Goal: Navigation & Orientation: Understand site structure

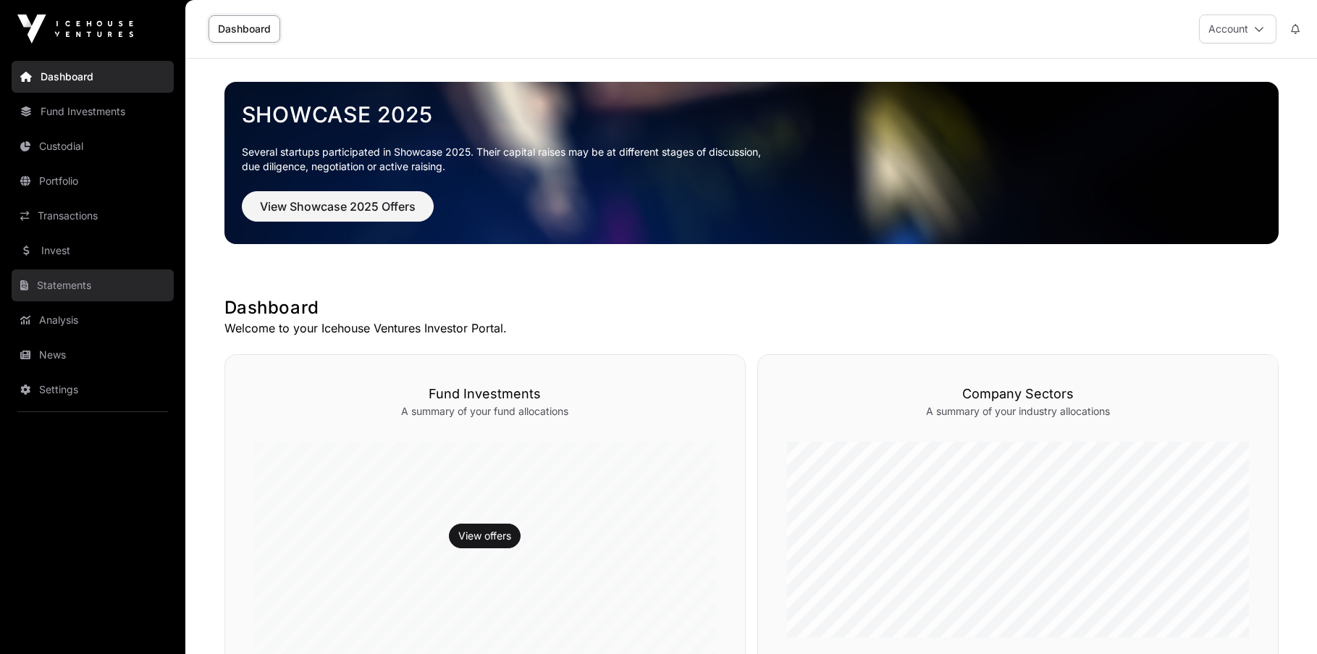
click at [97, 276] on link "Statements" at bounding box center [93, 285] width 162 height 32
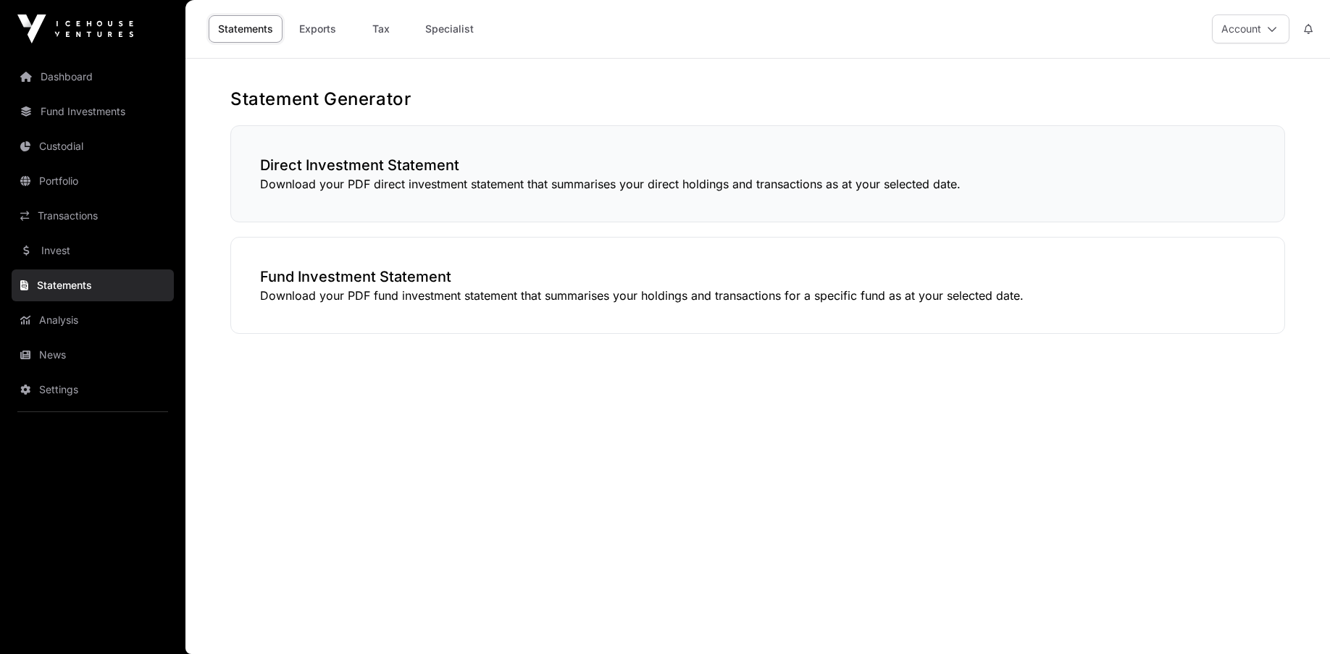
click at [493, 155] on h3 "Direct Investment Statement" at bounding box center [757, 165] width 995 height 20
click at [493, 267] on h3 "Fund Investment Statement" at bounding box center [757, 277] width 995 height 20
click at [379, 283] on h3 "Fund Investment Statement" at bounding box center [757, 277] width 995 height 20
click at [85, 156] on link "Custodial" at bounding box center [93, 146] width 162 height 32
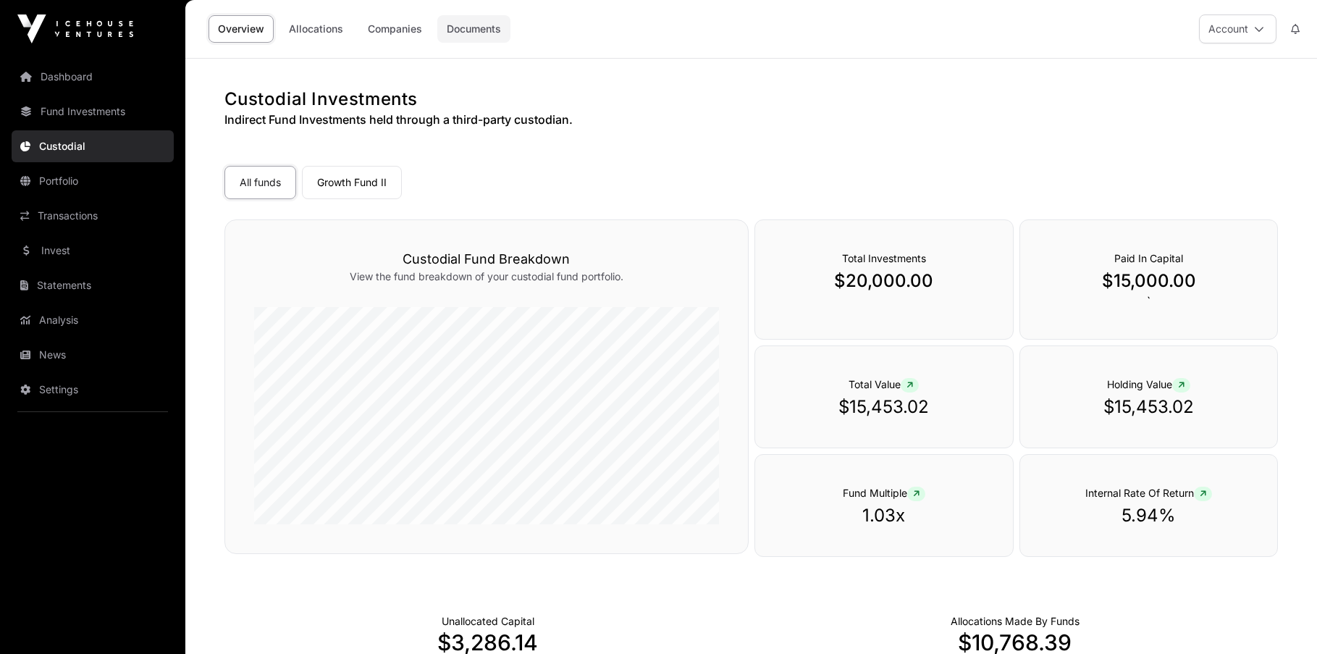
click at [482, 30] on link "Documents" at bounding box center [473, 29] width 73 height 28
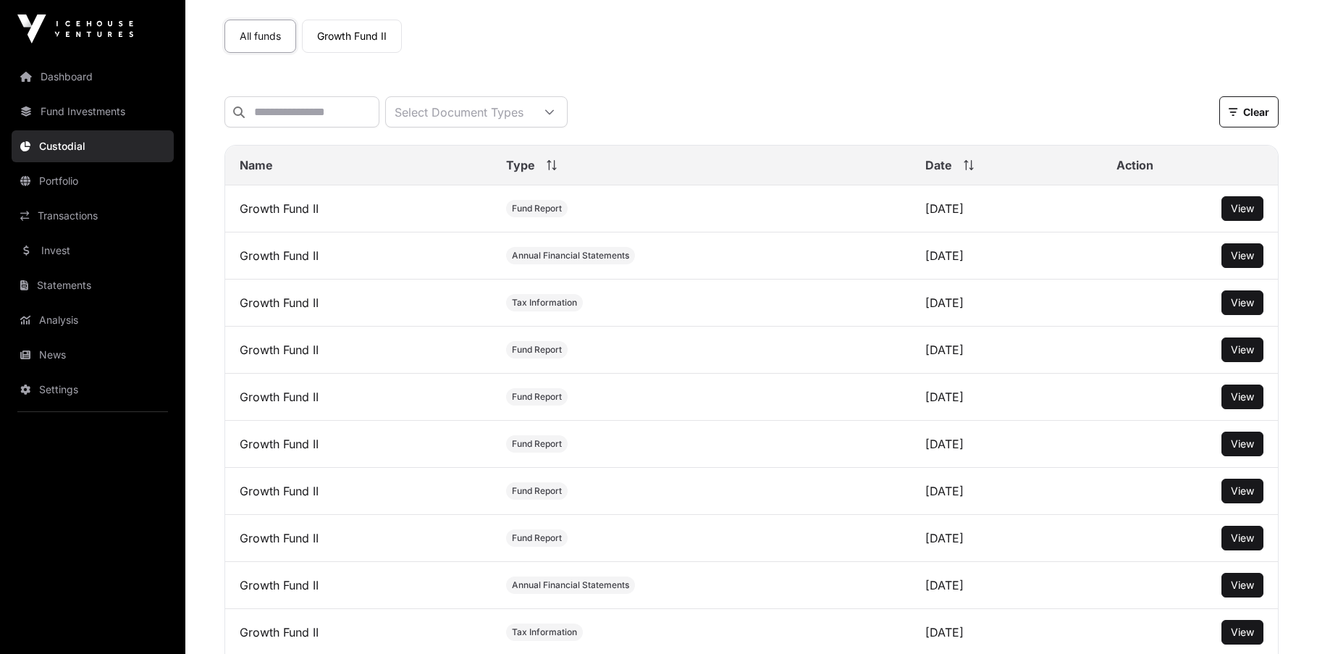
scroll to position [70, 0]
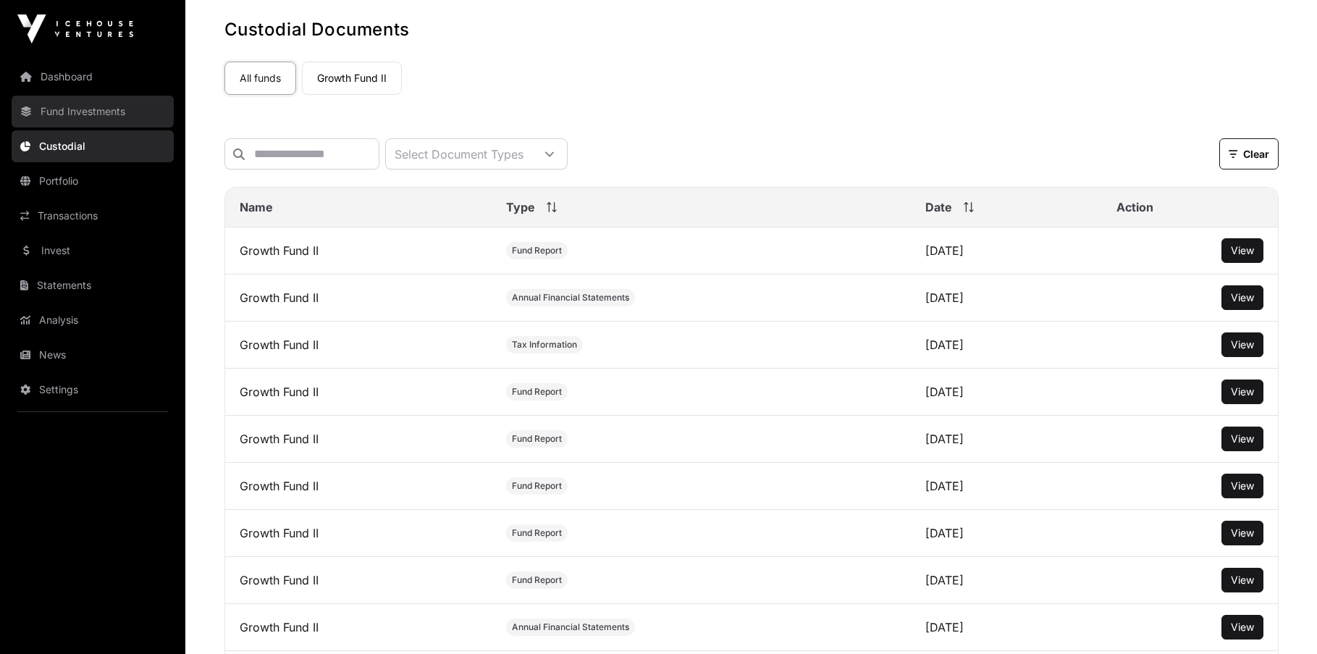
click at [70, 101] on link "Fund Investments" at bounding box center [93, 112] width 162 height 32
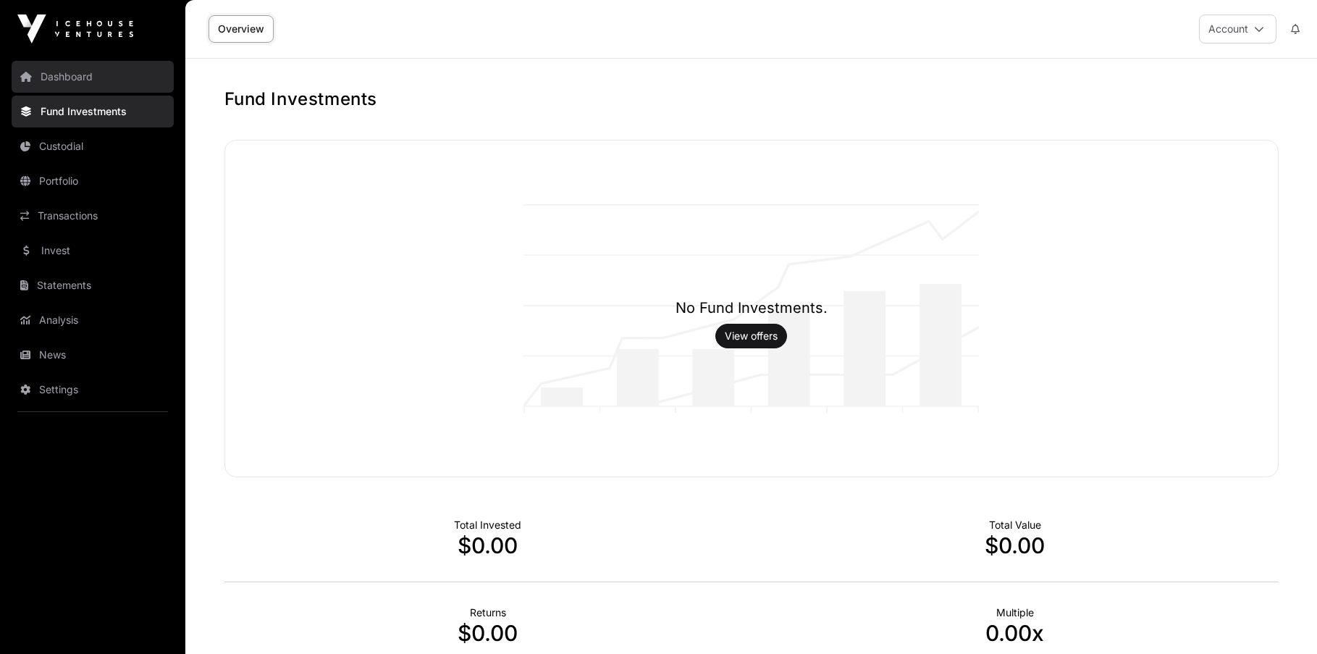
click at [91, 82] on link "Dashboard" at bounding box center [93, 77] width 162 height 32
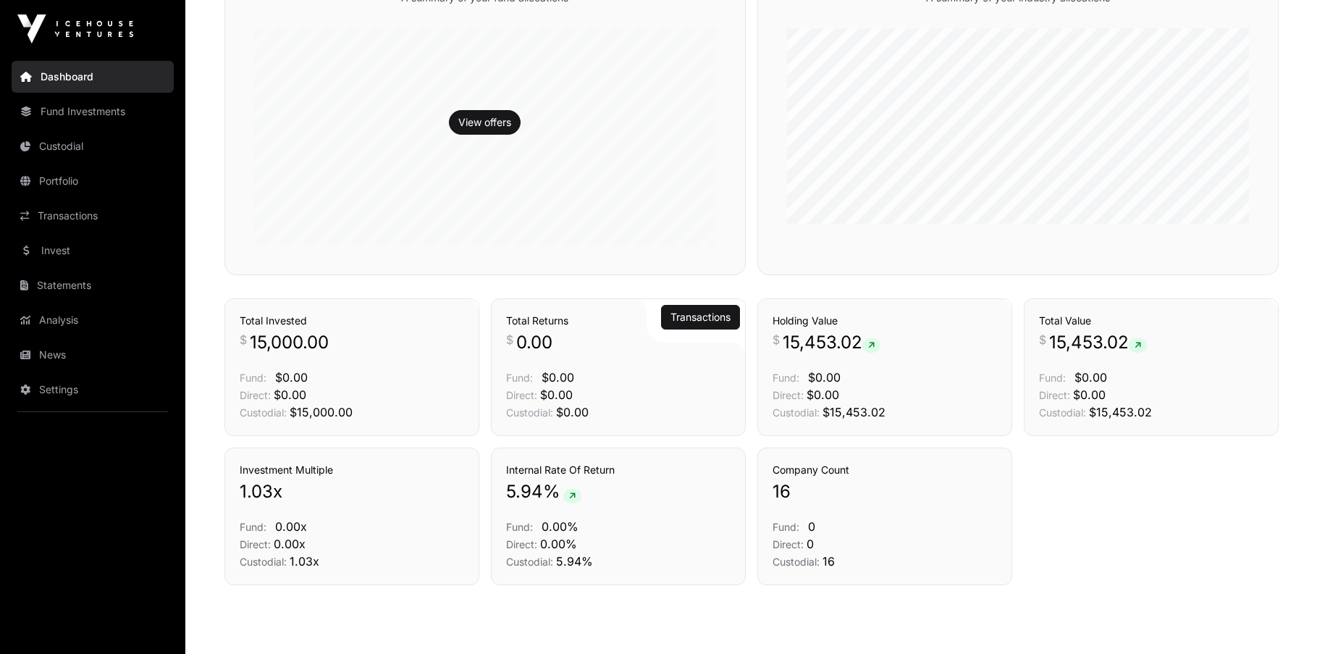
scroll to position [466, 0]
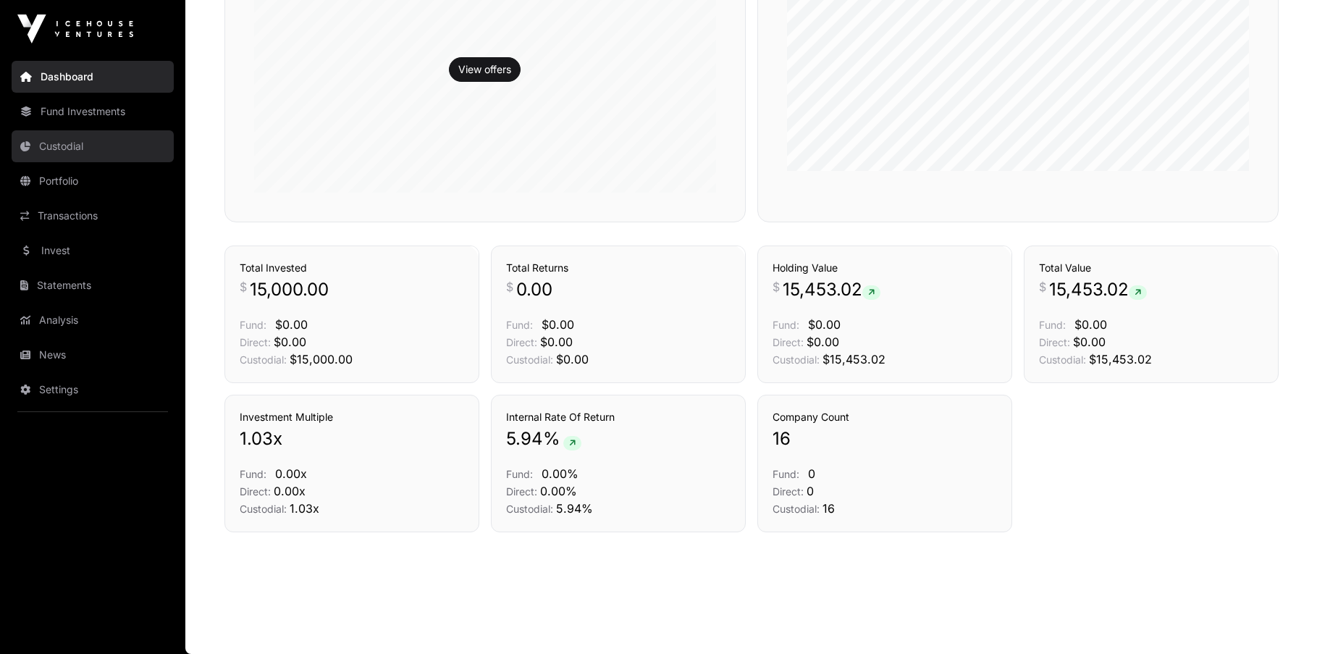
click at [77, 154] on link "Custodial" at bounding box center [93, 146] width 162 height 32
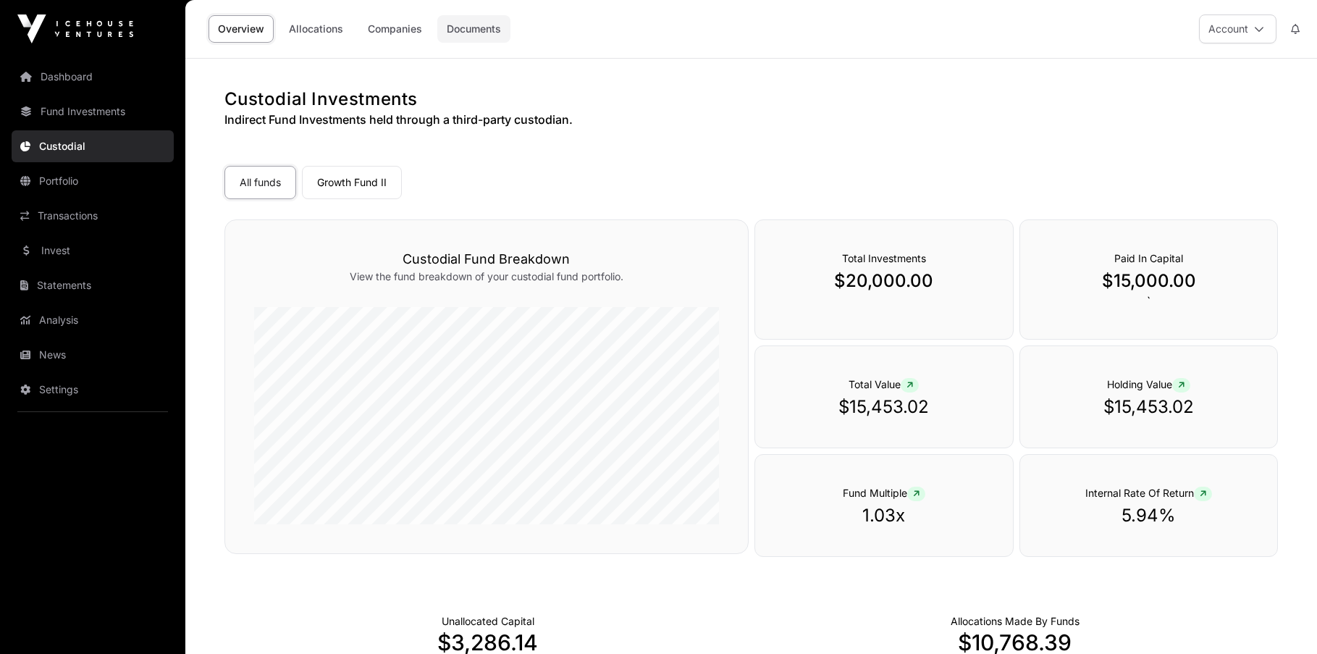
click at [495, 28] on link "Documents" at bounding box center [473, 29] width 73 height 28
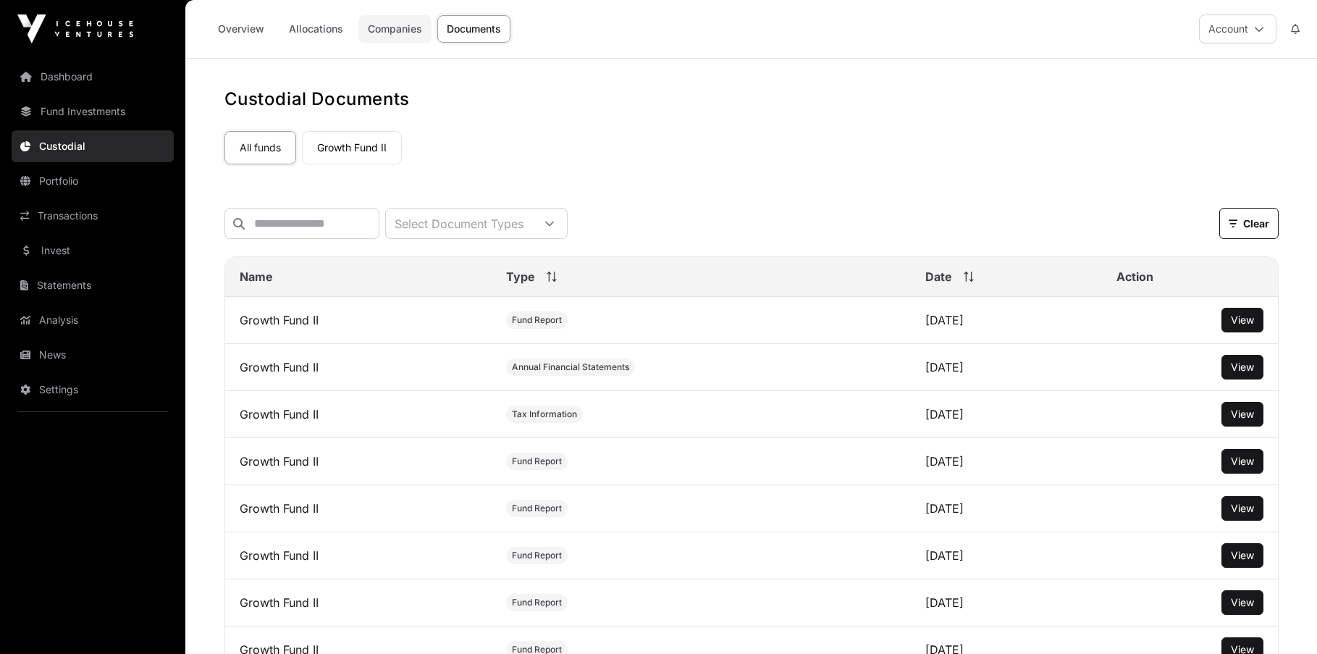
click at [416, 30] on link "Companies" at bounding box center [394, 29] width 73 height 28
click at [306, 30] on link "Allocations" at bounding box center [316, 29] width 73 height 28
click at [261, 28] on link "Overview" at bounding box center [241, 29] width 65 height 28
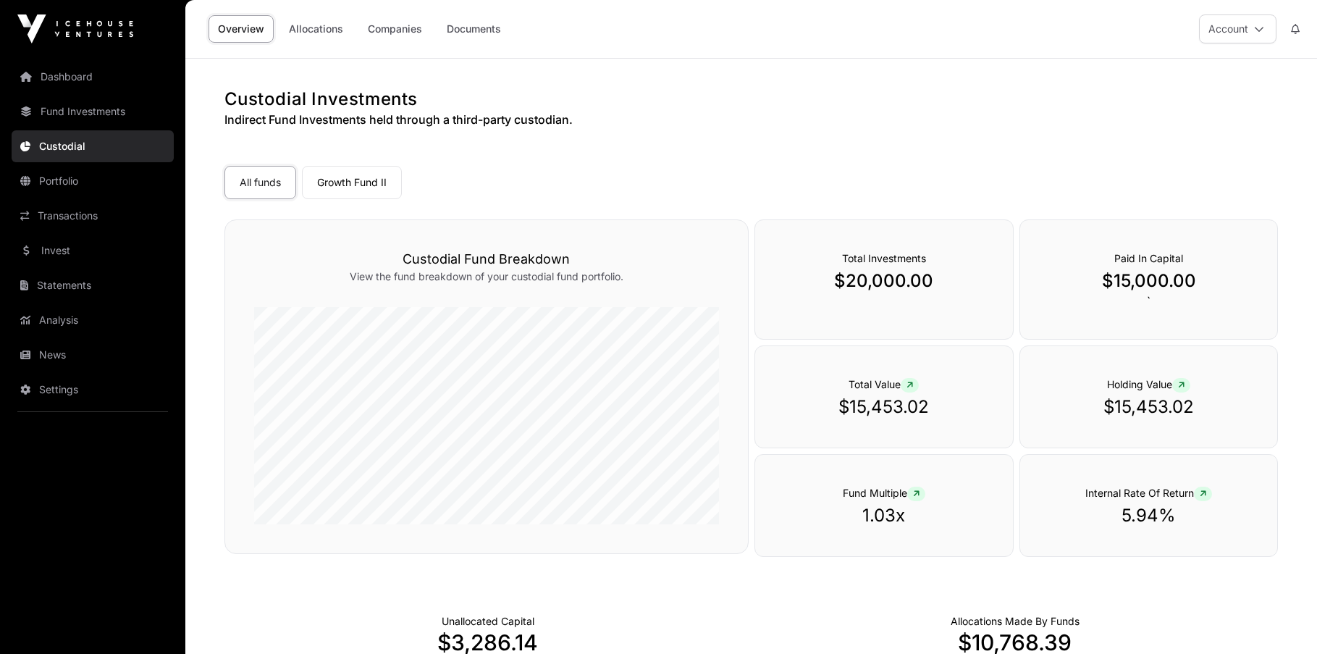
scroll to position [298, 0]
